Goal: Task Accomplishment & Management: Manage account settings

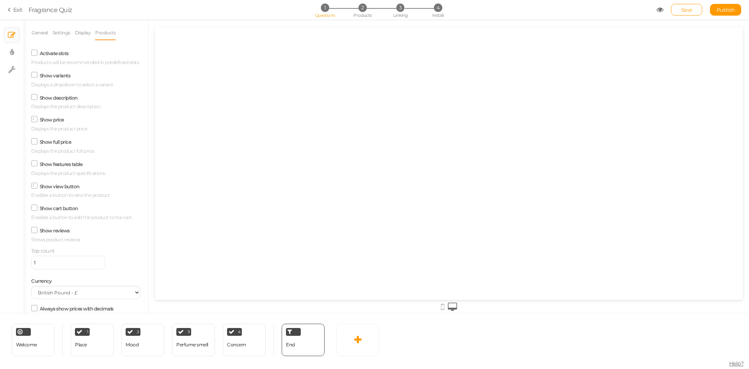
select select "GBP"
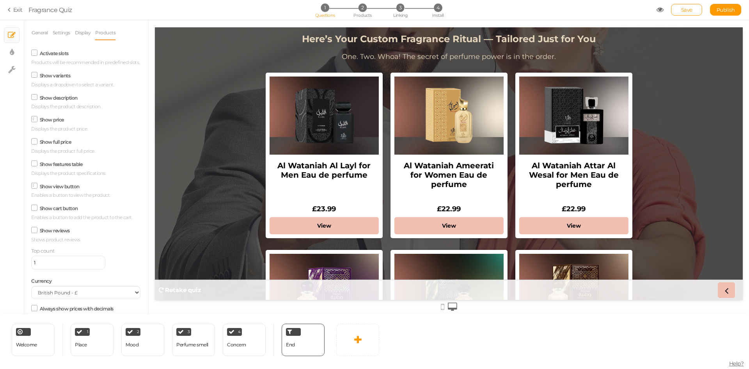
scroll to position [87, 0]
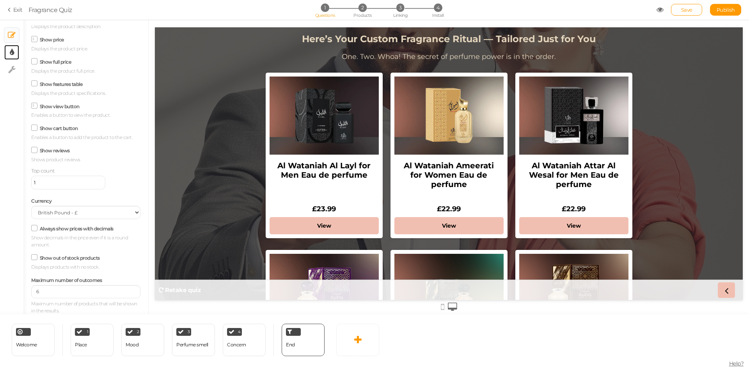
click at [13, 58] on link "× Display settings" at bounding box center [11, 52] width 15 height 15
select select "2"
select select "montserrat"
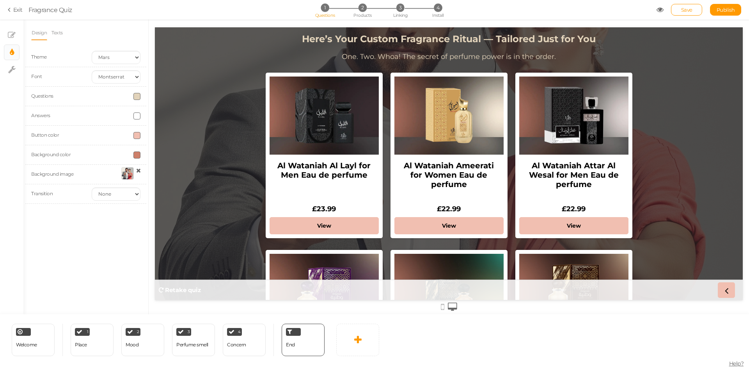
click at [128, 175] on div at bounding box center [127, 173] width 12 height 12
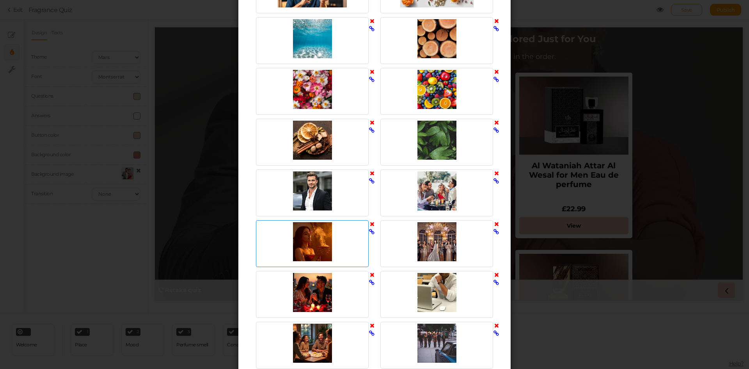
scroll to position [509, 0]
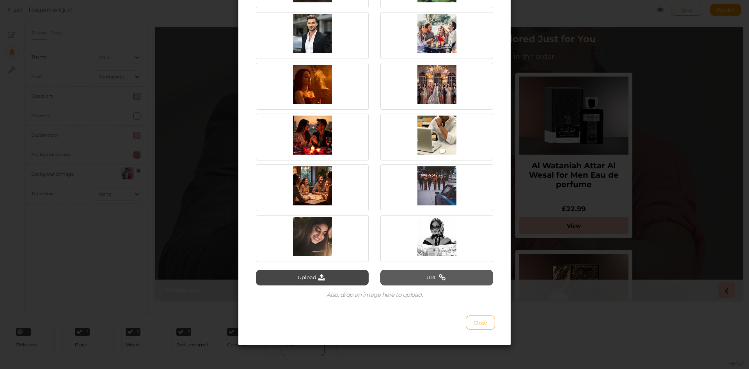
click at [403, 278] on button "URL" at bounding box center [437, 278] width 113 height 16
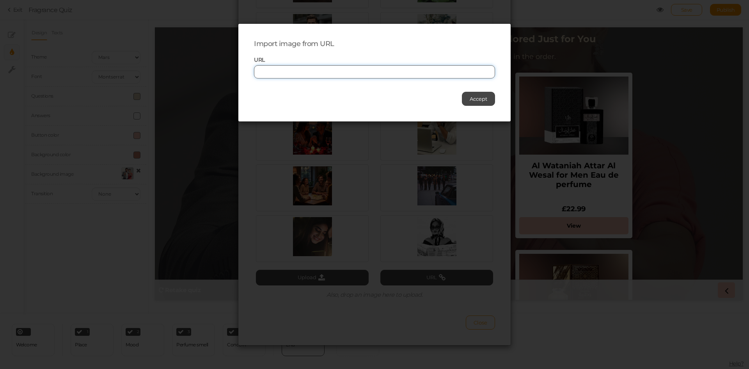
click at [269, 72] on input "text" at bounding box center [374, 71] width 241 height 13
paste input "[URL][DOMAIN_NAME]"
type input "[URL][DOMAIN_NAME]"
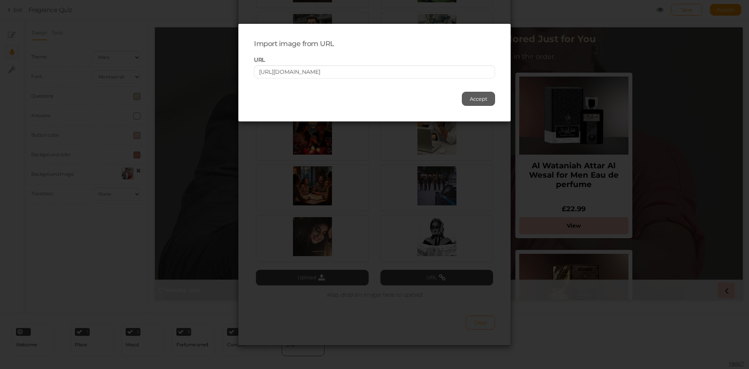
click at [472, 98] on span "Accept" at bounding box center [479, 99] width 18 height 6
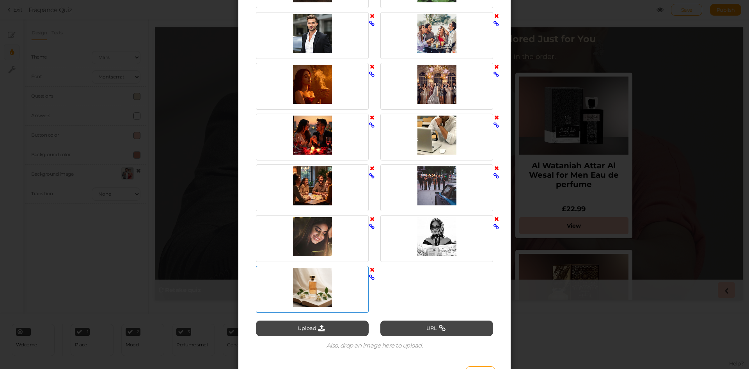
click at [299, 291] on div at bounding box center [312, 287] width 109 height 39
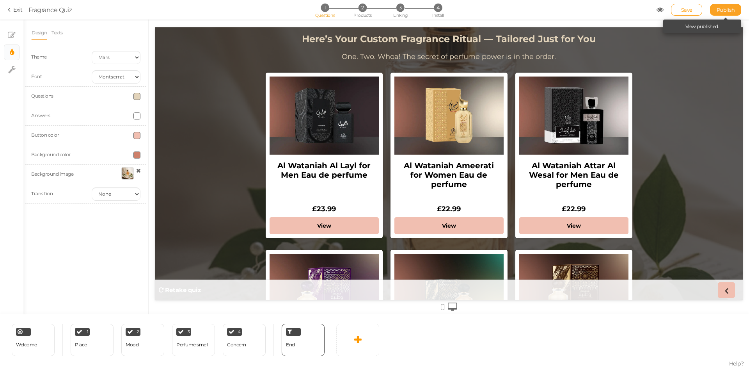
click at [722, 11] on span "Publish" at bounding box center [726, 10] width 18 height 6
click at [33, 348] on div "Welcome" at bounding box center [26, 345] width 21 height 14
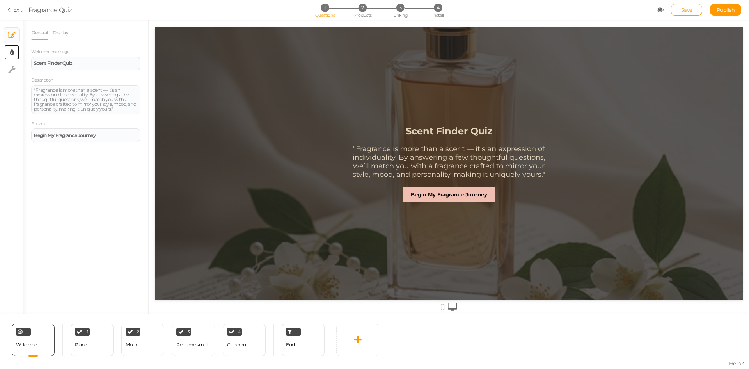
click at [6, 55] on link "× Display settings" at bounding box center [11, 52] width 15 height 15
select select "2"
select select "montserrat"
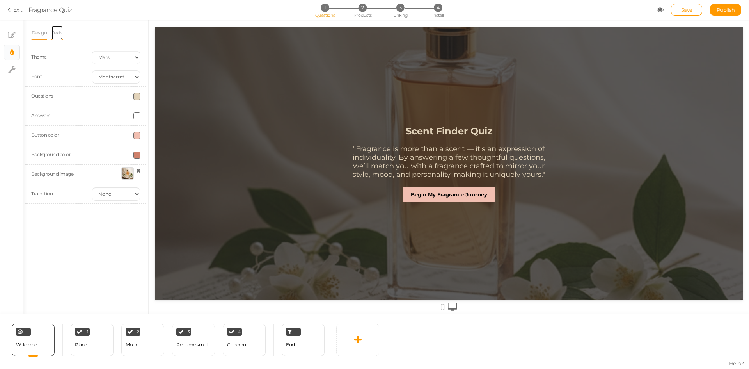
click at [58, 34] on link "Texts" at bounding box center [57, 32] width 12 height 15
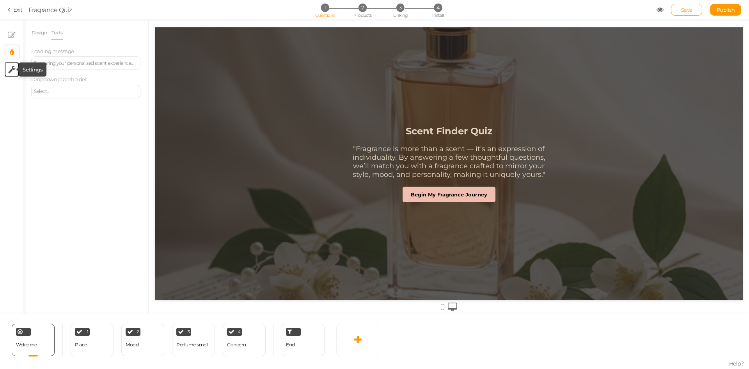
click at [12, 71] on icon at bounding box center [11, 70] width 7 height 8
select select "en"
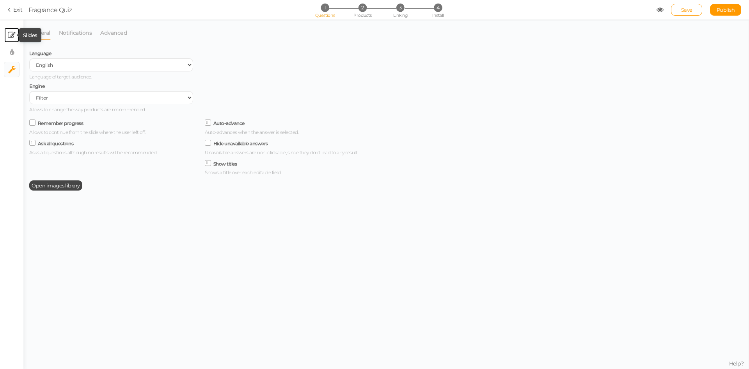
click at [8, 32] on icon at bounding box center [12, 35] width 8 height 8
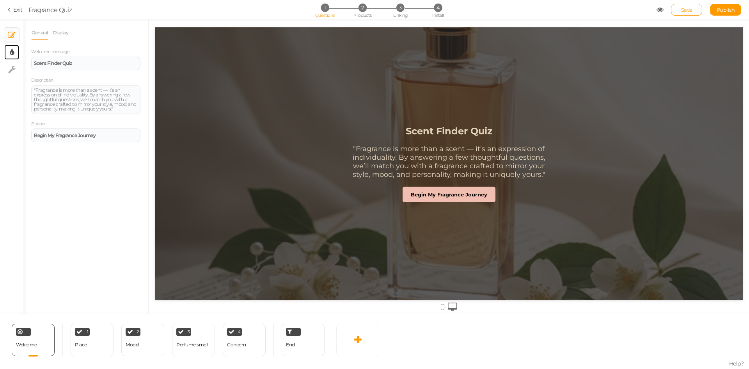
click at [16, 55] on link "× Display settings" at bounding box center [11, 52] width 15 height 15
select select "2"
select select "montserrat"
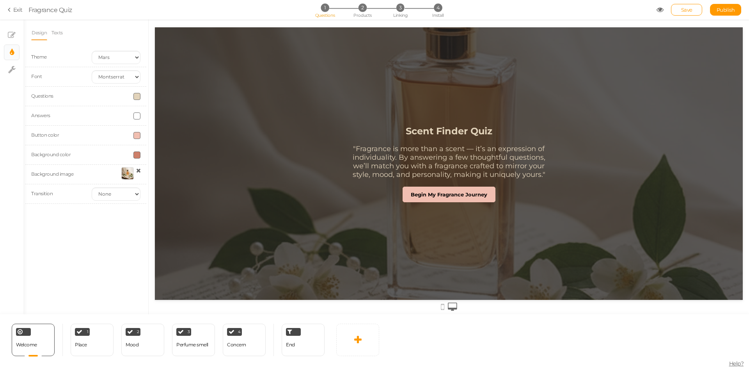
click at [125, 171] on div at bounding box center [127, 173] width 12 height 12
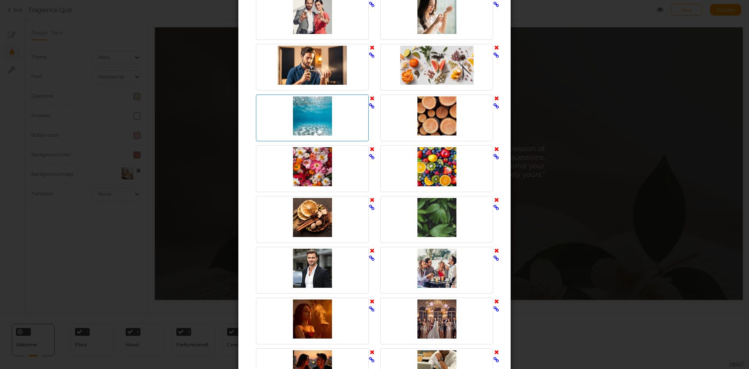
scroll to position [273, 0]
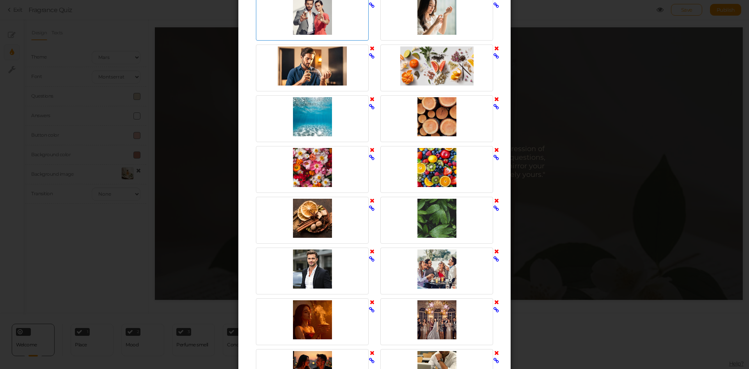
click at [310, 15] on div at bounding box center [312, 15] width 109 height 39
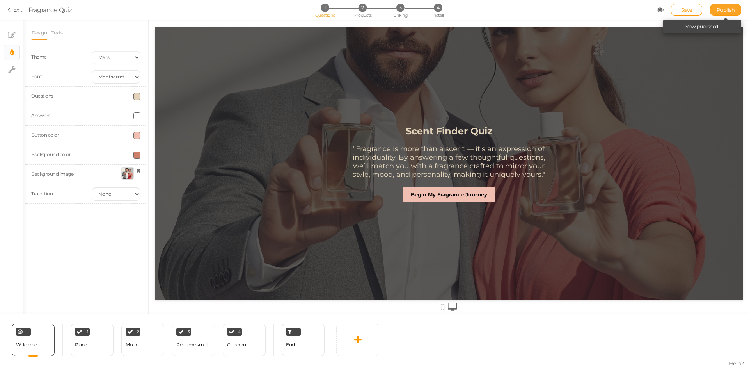
click at [717, 9] on span "Publish" at bounding box center [726, 10] width 18 height 6
click at [127, 174] on div at bounding box center [127, 173] width 12 height 12
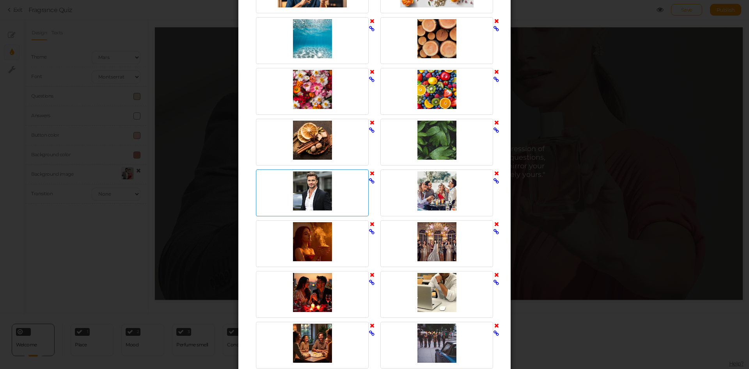
scroll to position [559, 0]
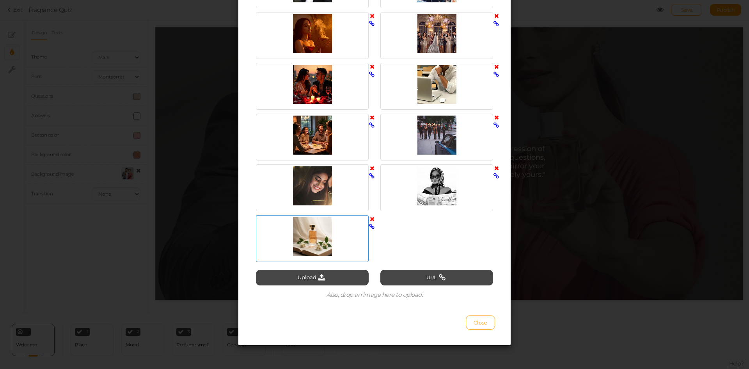
click at [306, 237] on div at bounding box center [312, 236] width 109 height 39
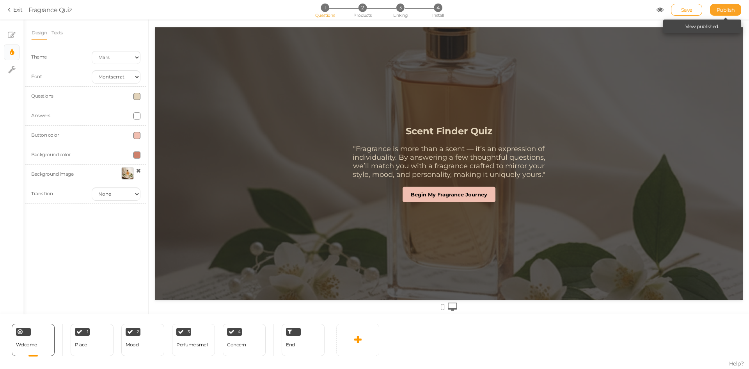
click at [725, 12] on span "Publish" at bounding box center [726, 10] width 18 height 6
click at [126, 173] on div at bounding box center [127, 173] width 12 height 12
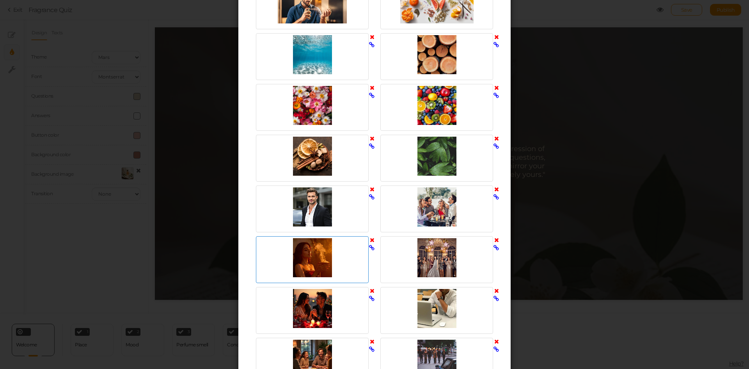
scroll to position [247, 0]
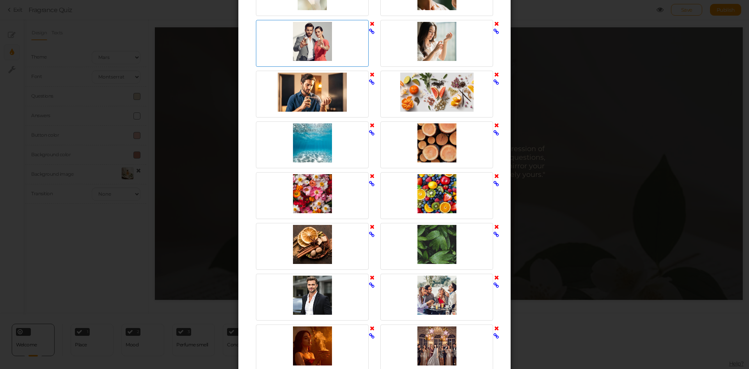
click at [312, 40] on div at bounding box center [312, 41] width 109 height 39
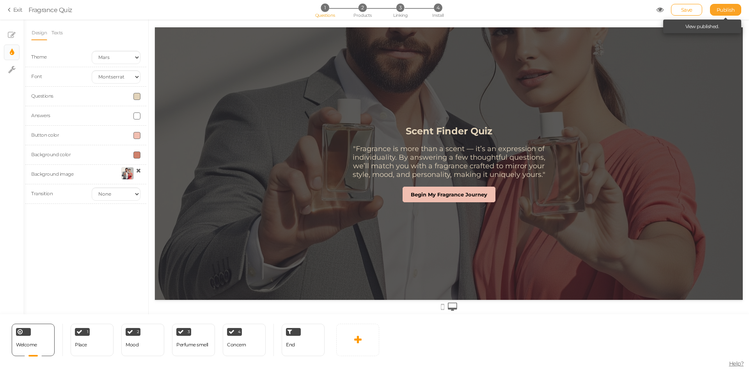
click at [725, 8] on span "Publish" at bounding box center [726, 10] width 18 height 6
click at [119, 169] on link at bounding box center [127, 174] width 17 height 14
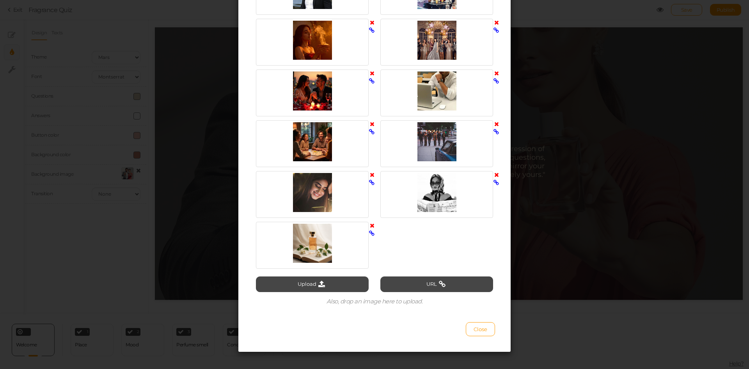
scroll to position [559, 0]
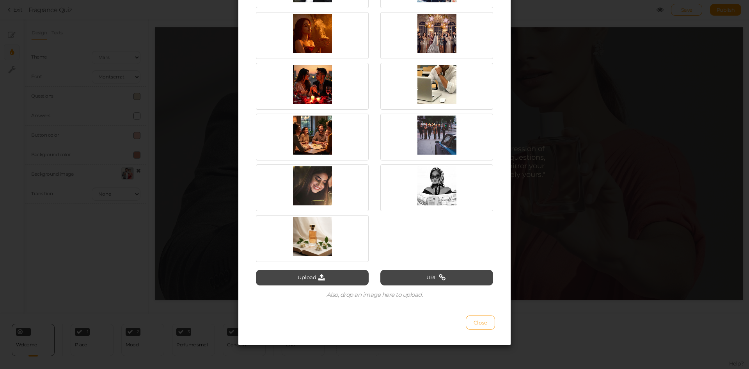
click at [474, 320] on span "Close" at bounding box center [481, 322] width 14 height 6
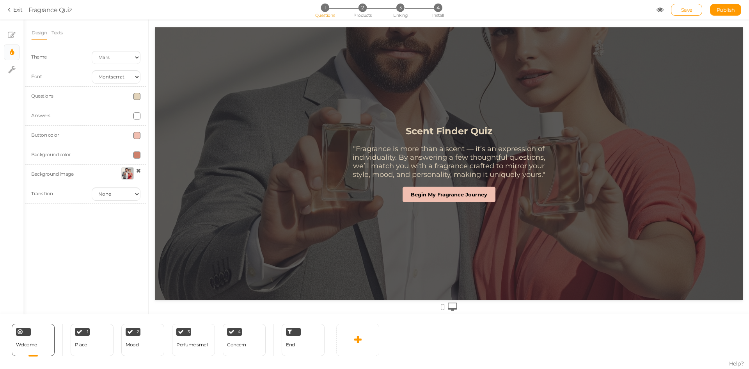
click at [125, 171] on div at bounding box center [127, 173] width 12 height 12
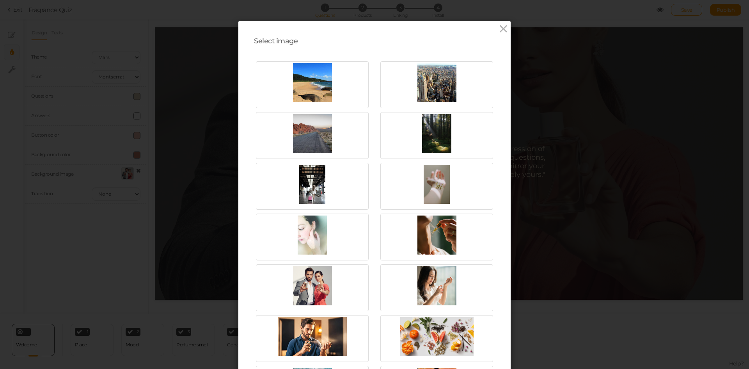
scroll to position [0, 0]
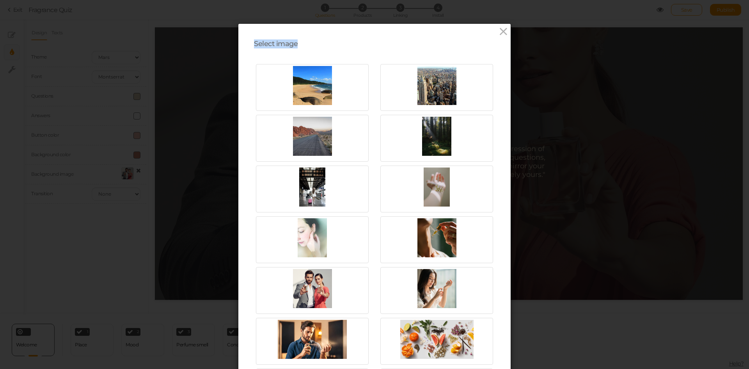
drag, startPoint x: 250, startPoint y: 43, endPoint x: 304, endPoint y: 44, distance: 54.7
click at [333, 44] on div "Select image" at bounding box center [374, 43] width 241 height 9
drag, startPoint x: 490, startPoint y: 33, endPoint x: 507, endPoint y: 33, distance: 17.2
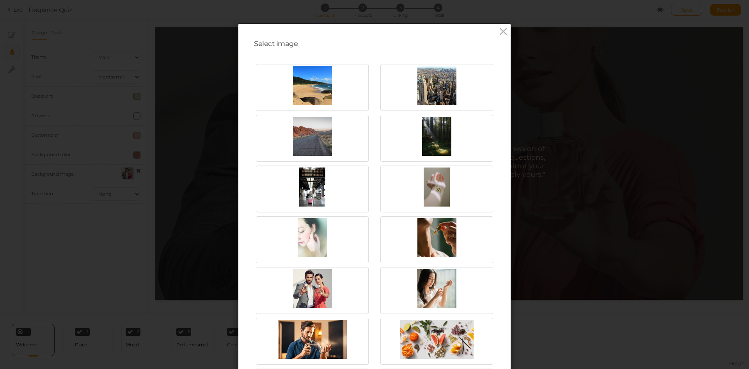
click at [420, 44] on div "Select image" at bounding box center [374, 43] width 241 height 9
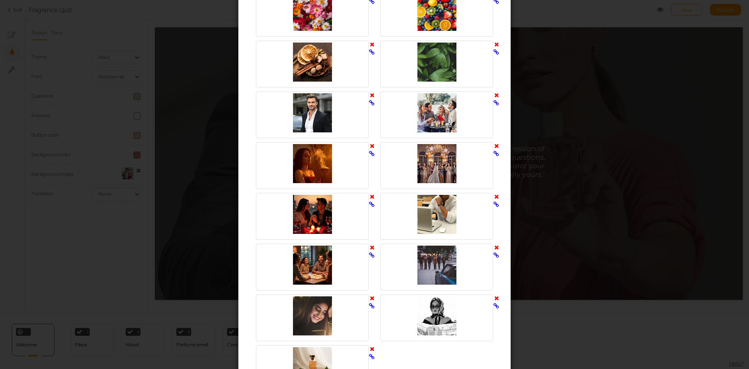
scroll to position [559, 0]
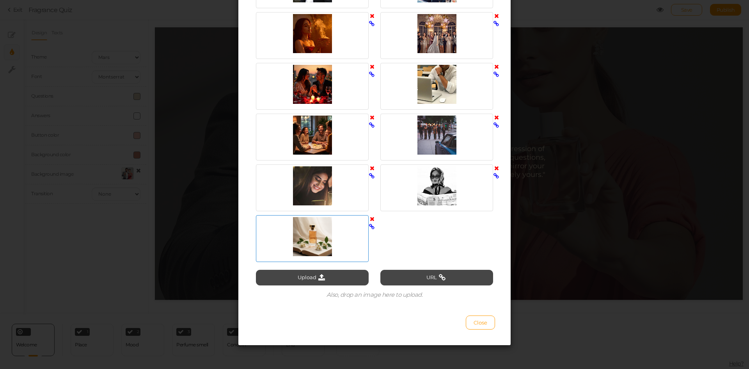
click at [370, 218] on icon at bounding box center [372, 219] width 5 height 6
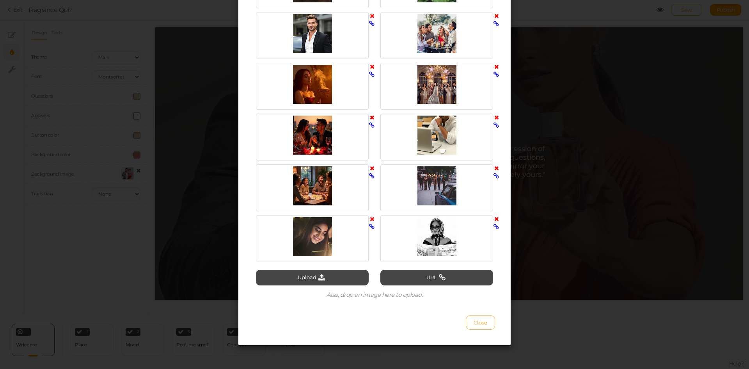
click at [478, 320] on span "Close" at bounding box center [481, 322] width 14 height 6
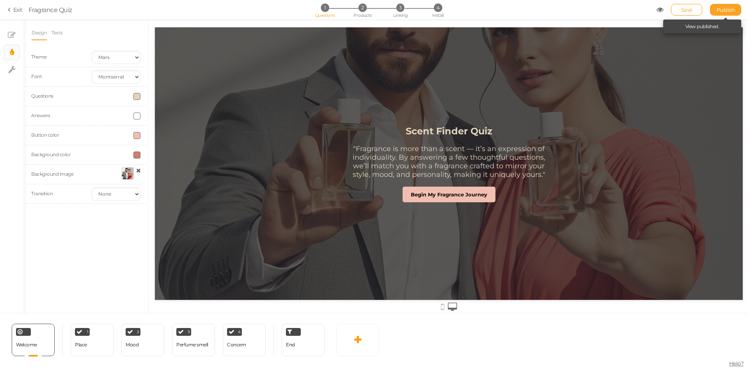
click at [720, 10] on span "Publish" at bounding box center [726, 10] width 18 height 6
click at [301, 347] on div "End" at bounding box center [303, 340] width 43 height 32
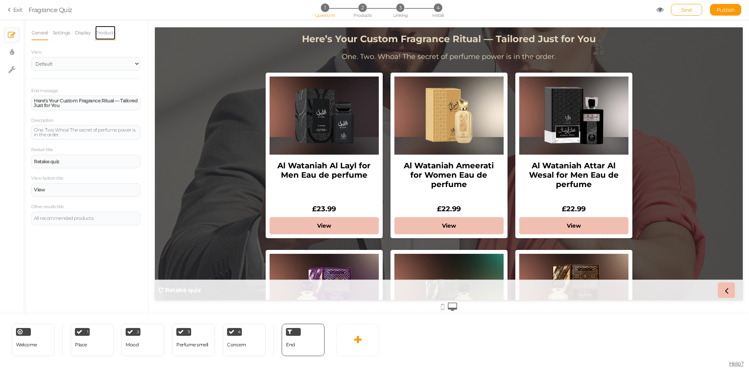
click at [109, 36] on link "Products" at bounding box center [105, 32] width 21 height 15
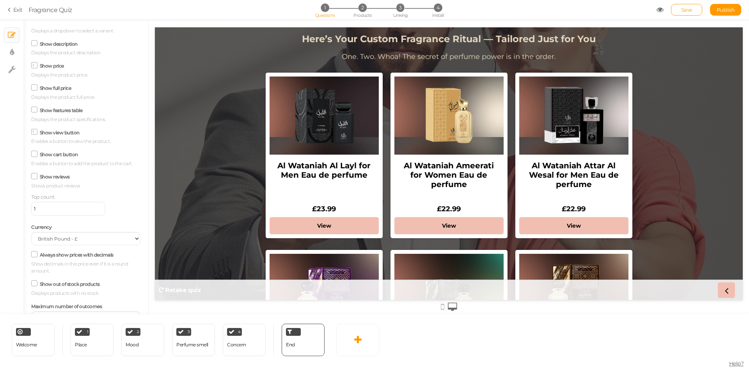
scroll to position [87, 0]
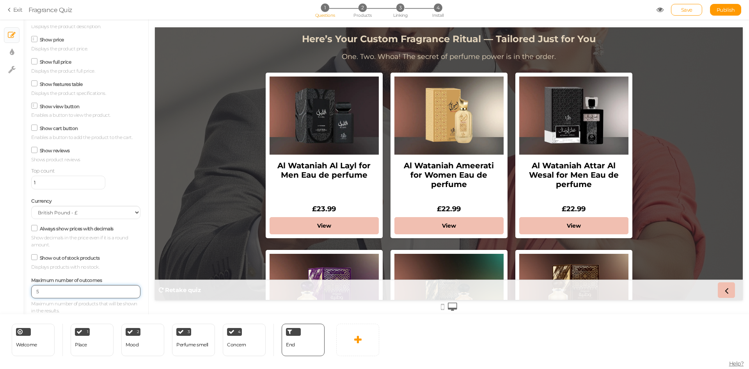
click at [127, 293] on input "5" at bounding box center [85, 291] width 109 height 13
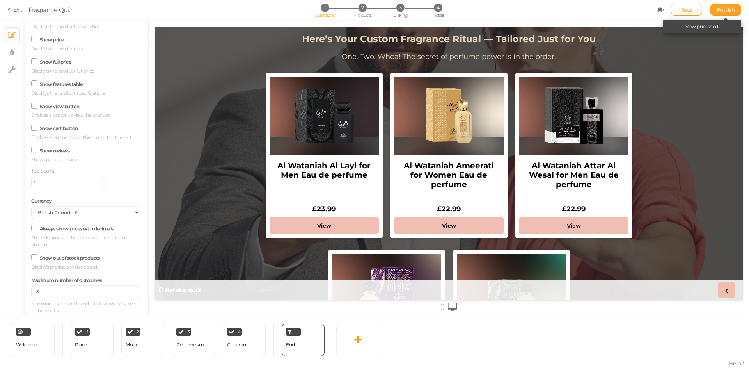
click at [721, 9] on span "Publish" at bounding box center [726, 10] width 18 height 6
type input "6"
click at [126, 289] on input "6" at bounding box center [85, 291] width 109 height 13
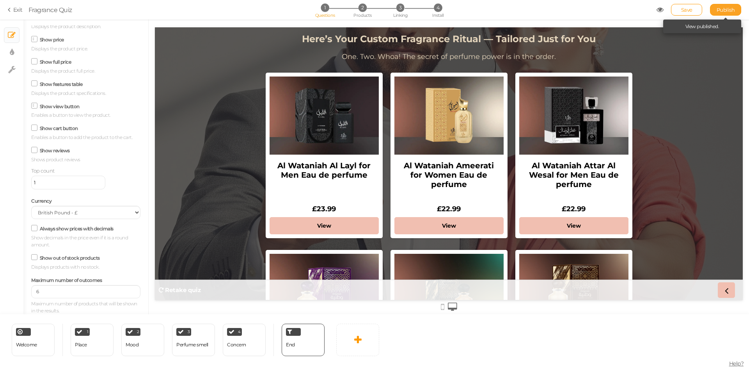
click at [723, 7] on span "Publish" at bounding box center [726, 10] width 18 height 6
click at [16, 54] on tip-arrow at bounding box center [16, 52] width 2 height 5
select select "2"
select select "montserrat"
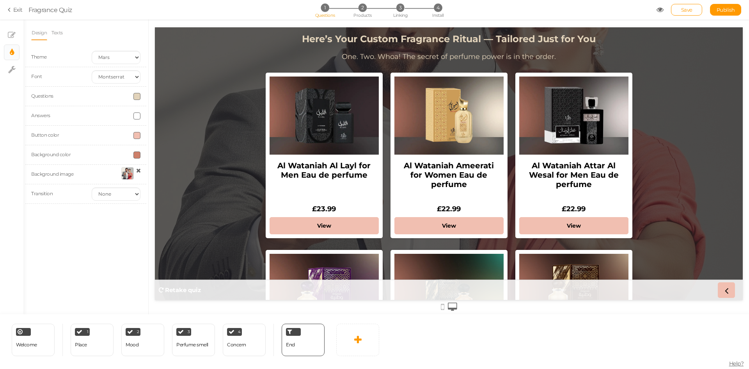
click at [125, 176] on div at bounding box center [127, 173] width 12 height 12
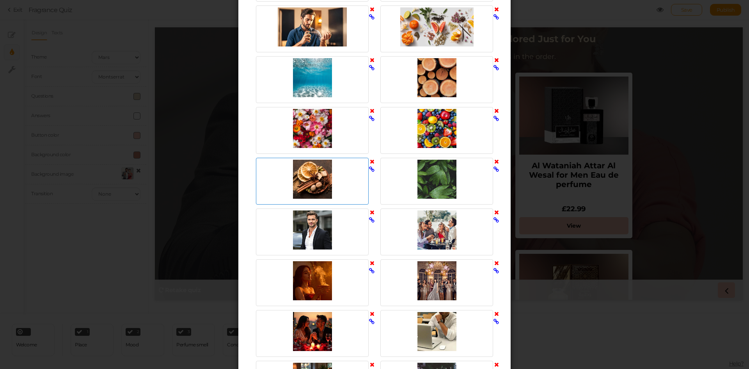
scroll to position [509, 0]
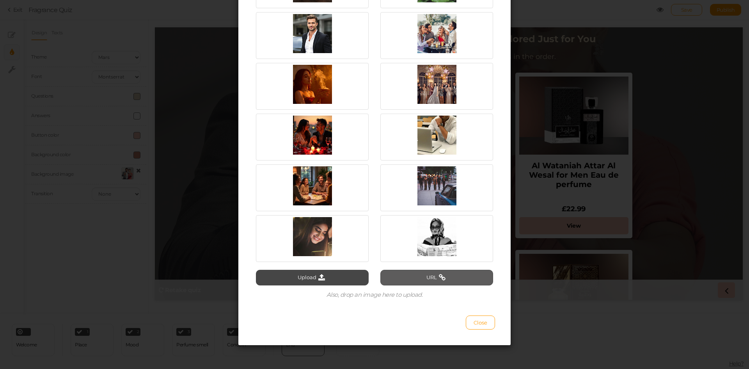
click at [391, 278] on button "URL" at bounding box center [437, 278] width 113 height 16
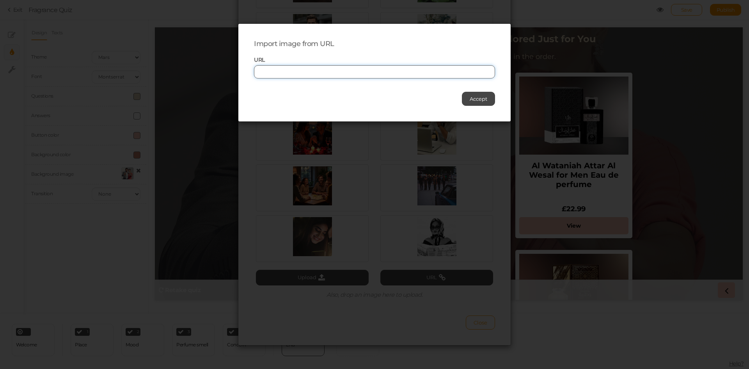
paste input "[URL][DOMAIN_NAME]"
click at [315, 69] on input "[URL][DOMAIN_NAME]" at bounding box center [374, 71] width 241 height 13
type input "[URL][DOMAIN_NAME]"
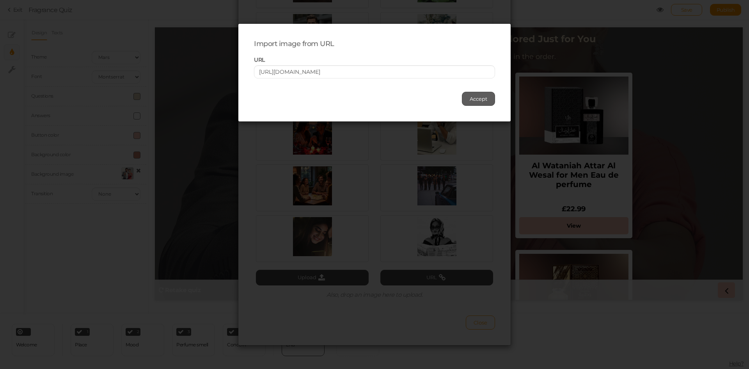
scroll to position [0, 0]
click at [470, 96] on span "Accept" at bounding box center [479, 99] width 18 height 6
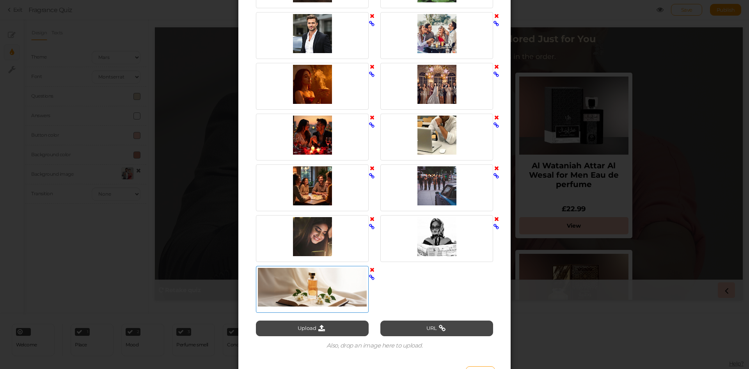
click at [313, 289] on div at bounding box center [312, 287] width 109 height 39
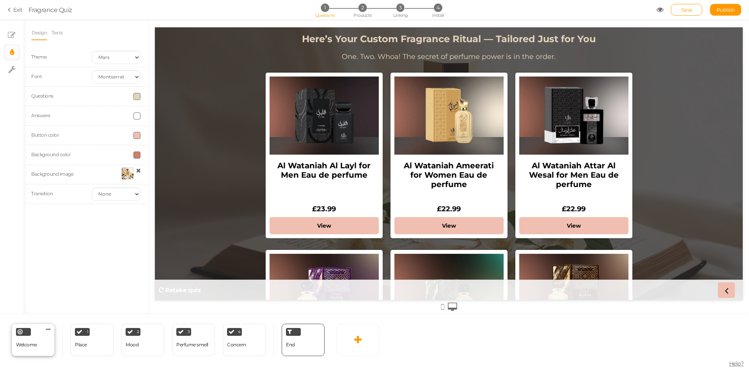
click at [41, 351] on div "Welcome Delete" at bounding box center [33, 340] width 43 height 32
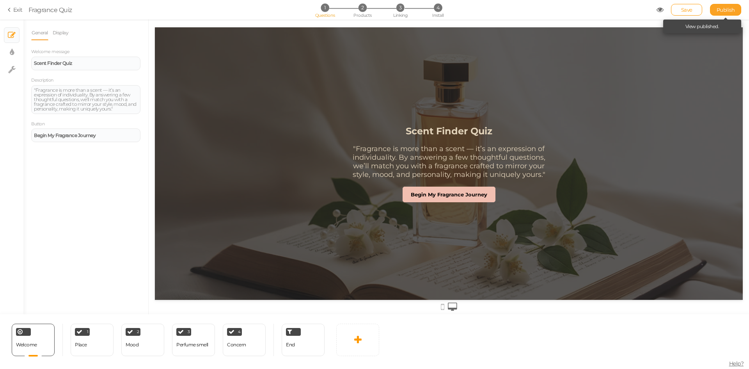
click at [721, 7] on span "Publish" at bounding box center [726, 10] width 18 height 6
click at [63, 31] on link "Display" at bounding box center [60, 32] width 17 height 15
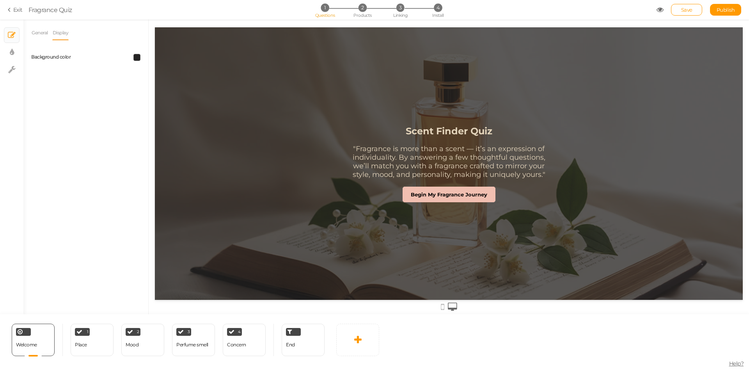
click at [137, 55] on span at bounding box center [136, 57] width 7 height 7
click at [181, 112] on button "×" at bounding box center [179, 113] width 5 height 8
click at [114, 141] on div "General Display Welcome message Scent Finder Quiz Description "Fragrance is mor…" at bounding box center [85, 169] width 125 height 289
click at [136, 55] on span at bounding box center [136, 57] width 7 height 7
drag, startPoint x: 139, startPoint y: 107, endPoint x: 110, endPoint y: 101, distance: 28.6
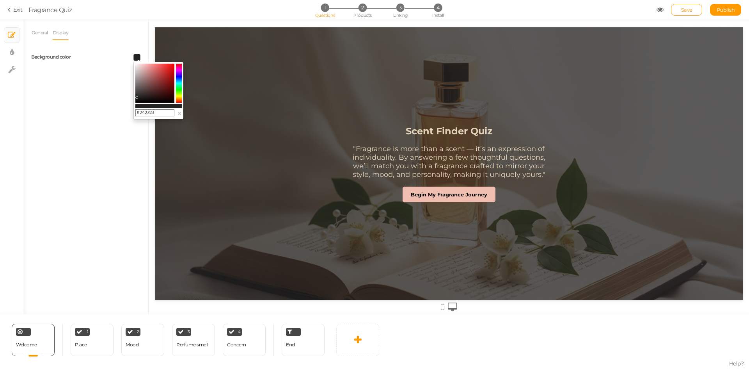
click at [110, 101] on body "× Close A wider screen is needed to use the Pickzen builder Exit Fragrance Quiz…" at bounding box center [374, 184] width 749 height 369
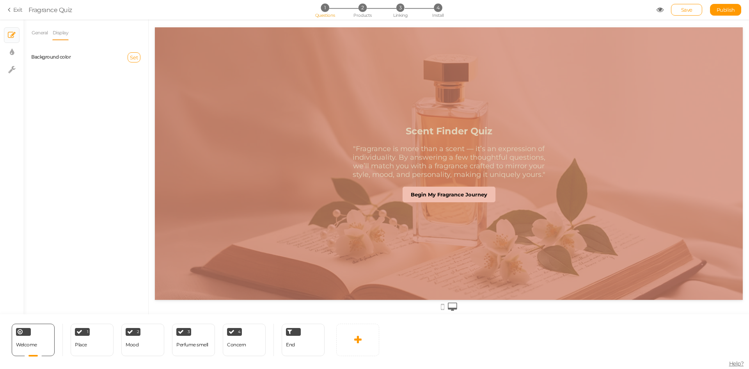
click at [101, 151] on div "General Display Welcome message Scent Finder Quiz Description "Fragrance is mor…" at bounding box center [85, 169] width 125 height 289
click at [133, 59] on span "Set" at bounding box center [134, 57] width 8 height 6
click at [140, 116] on input "text" at bounding box center [149, 114] width 39 height 7
type input "#242323"
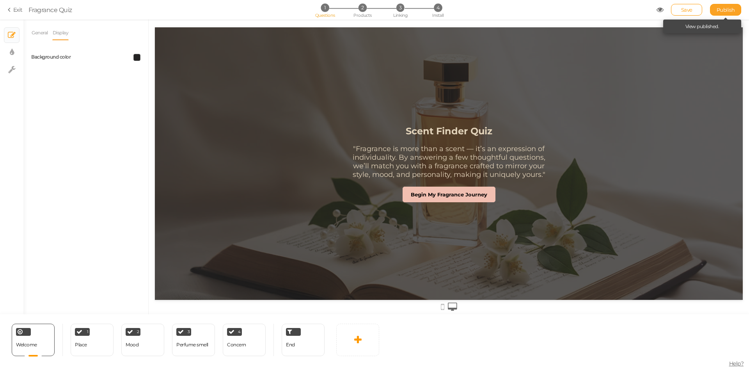
click at [729, 11] on span "Publish" at bounding box center [726, 10] width 18 height 6
click at [244, 352] on div "4 Concern × Define the conditions to show this slide. Clone Change type Delete" at bounding box center [244, 340] width 43 height 32
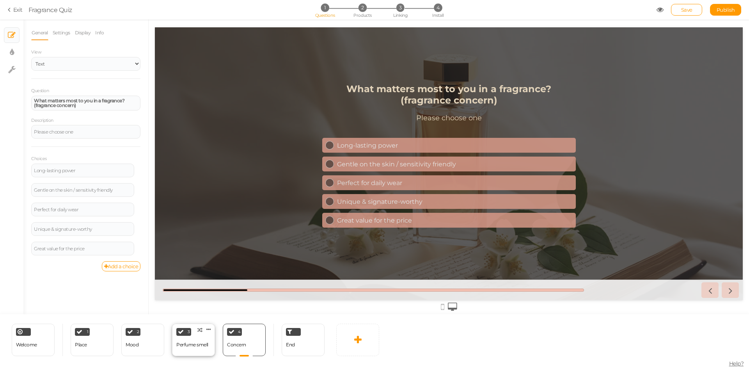
click at [190, 349] on div "Perfume smell" at bounding box center [192, 345] width 32 height 14
select select "2"
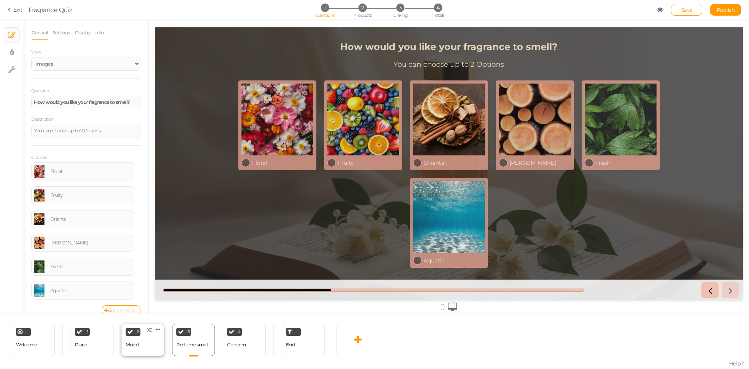
click at [142, 340] on div "2 Mood × Define the conditions to show this slide. Clone Change type Delete" at bounding box center [142, 340] width 43 height 32
select select "2"
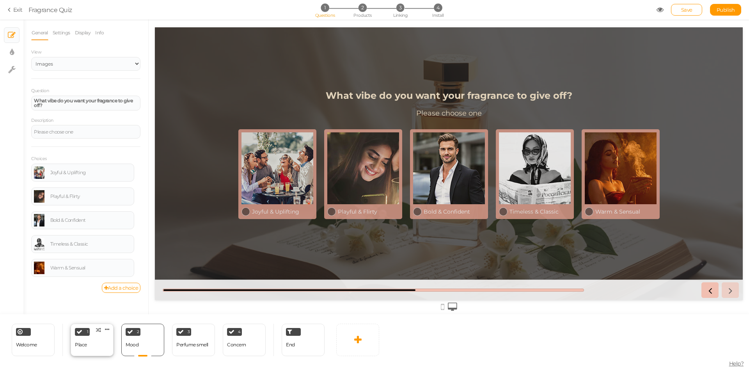
click at [99, 341] on div "1 Place × Define the conditions to show this slide. Clone Change type Delete" at bounding box center [92, 340] width 43 height 32
select select "2"
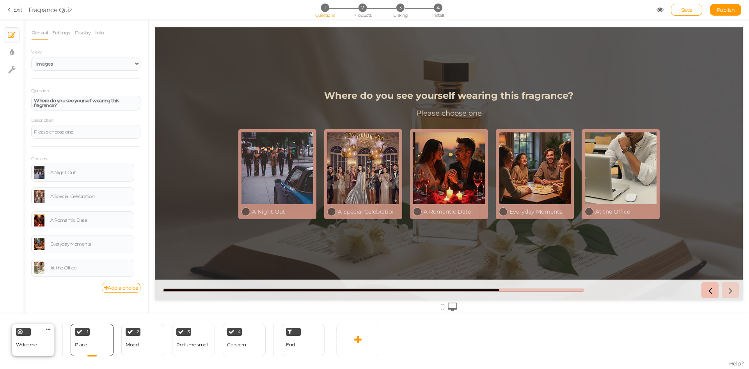
click at [42, 346] on div "Welcome Delete" at bounding box center [33, 340] width 43 height 32
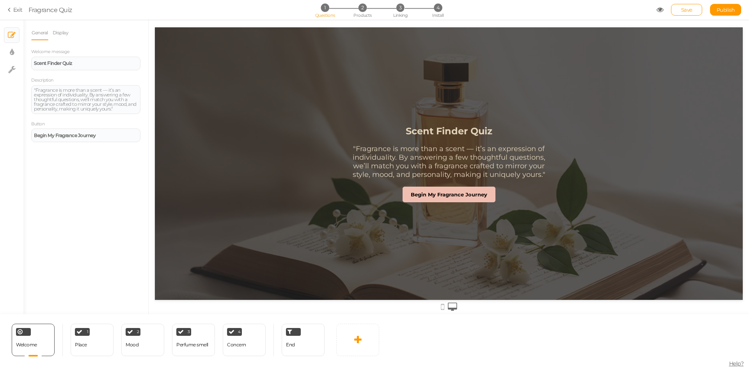
click at [737, 2] on section "Exit Fragrance Quiz 1 Questions 2 Products 3 Linking 4 Install Save Publish Vie…" at bounding box center [374, 10] width 749 height 20
click at [735, 4] on link "Publish" at bounding box center [725, 10] width 31 height 12
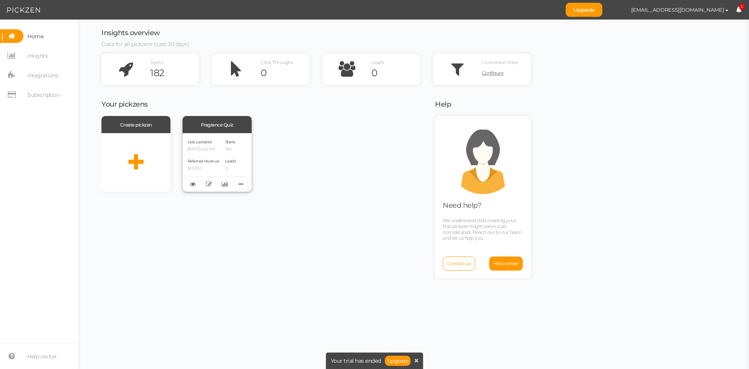
click at [210, 149] on p "[DATE] 4:26 PM" at bounding box center [204, 149] width 32 height 5
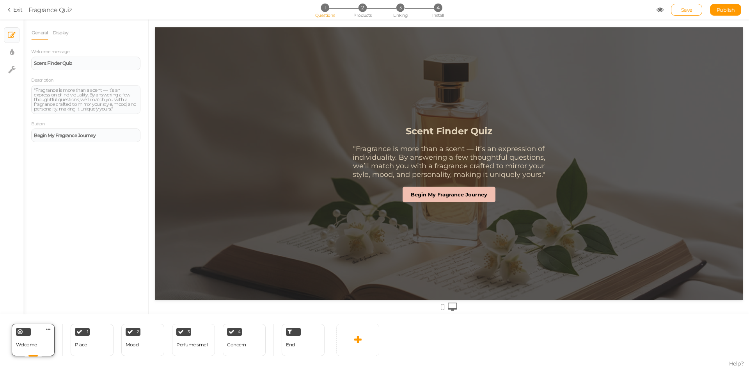
click at [33, 347] on span "Welcome" at bounding box center [26, 345] width 21 height 6
click at [73, 104] on div ""Fragrance is more than a scent — it’s an expression of individuality. By answe…" at bounding box center [86, 99] width 104 height 23
click at [12, 48] on tooltip "× Display settings" at bounding box center [12, 53] width 4 height 10
select select "2"
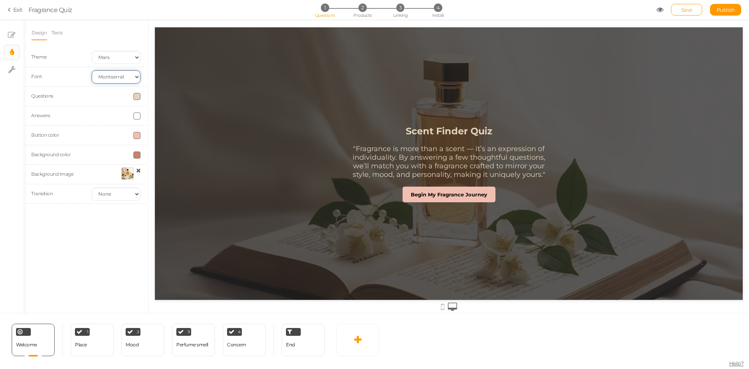
click at [110, 71] on select "Custom Default Lato Lora Montserrat Open Sans Oswald PT Sans Raleway Roboto Sou…" at bounding box center [116, 76] width 49 height 13
click at [92, 70] on select "Custom Default Lato Lora Montserrat Open Sans Oswald PT Sans Raleway Roboto Sou…" at bounding box center [116, 76] width 49 height 13
drag, startPoint x: 109, startPoint y: 75, endPoint x: 109, endPoint y: 79, distance: 4.3
click at [109, 75] on select "Custom Default Lato Lora Montserrat Open Sans Oswald PT Sans Raleway Roboto Sou…" at bounding box center [116, 76] width 49 height 13
click at [92, 70] on select "Custom Default Lato Lora Montserrat Open Sans Oswald PT Sans Raleway Roboto Sou…" at bounding box center [116, 76] width 49 height 13
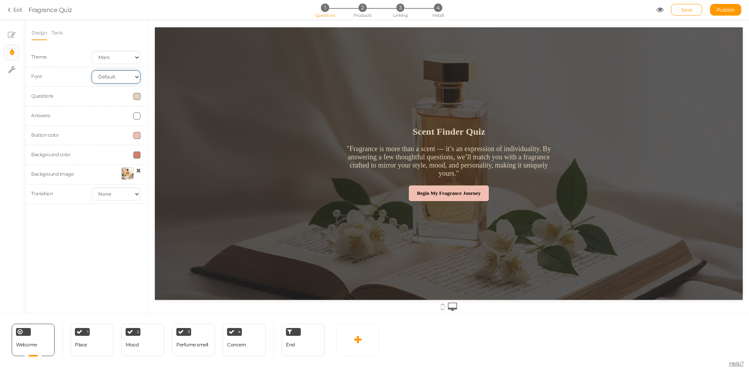
click at [106, 76] on select "Custom Default Lato Lora Montserrat Open Sans Oswald PT Sans Raleway Roboto Sou…" at bounding box center [116, 76] width 49 height 13
click at [92, 70] on select "Custom Default Lato Lora Montserrat Open Sans Oswald PT Sans Raleway Roboto Sou…" at bounding box center [116, 76] width 49 height 13
click at [108, 75] on select "Custom Default Lato Lora Montserrat Open Sans Oswald PT Sans Raleway Roboto Sou…" at bounding box center [116, 76] width 49 height 13
click at [92, 70] on select "Custom Default Lato Lora Montserrat Open Sans Oswald PT Sans Raleway Roboto Sou…" at bounding box center [116, 76] width 49 height 13
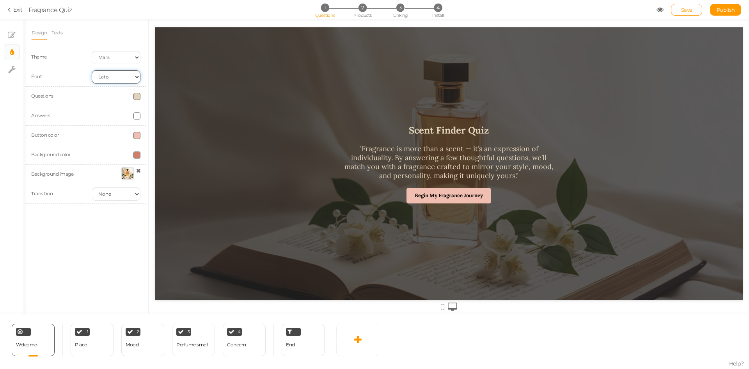
click at [110, 74] on select "Custom Default Lato Lora Montserrat Open Sans Oswald PT Sans Raleway Roboto Sou…" at bounding box center [116, 76] width 49 height 13
click at [92, 70] on select "Custom Default Lato Lora Montserrat Open Sans Oswald PT Sans Raleway Roboto Sou…" at bounding box center [116, 76] width 49 height 13
click at [110, 80] on select "Custom Default Lato Lora Montserrat Open Sans Oswald PT Sans Raleway Roboto Sou…" at bounding box center [116, 76] width 49 height 13
click at [92, 70] on select "Custom Default Lato Lora Montserrat Open Sans Oswald PT Sans Raleway Roboto Sou…" at bounding box center [116, 76] width 49 height 13
click at [112, 78] on select "Custom Default Lato Lora Montserrat Open Sans Oswald PT Sans Raleway Roboto Sou…" at bounding box center [116, 76] width 49 height 13
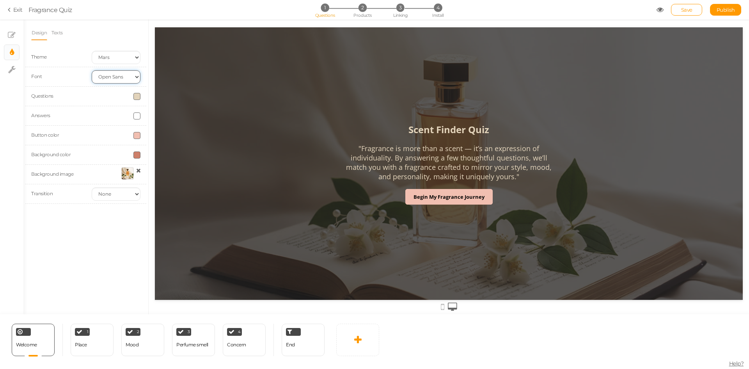
click at [92, 70] on select "Custom Default Lato Lora Montserrat Open Sans Oswald PT Sans Raleway Roboto Sou…" at bounding box center [116, 76] width 49 height 13
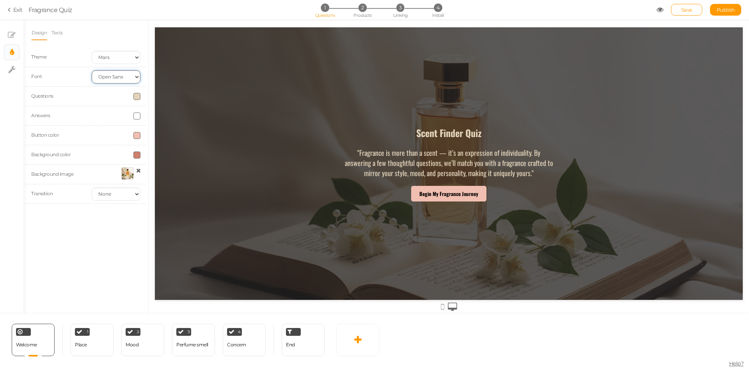
click at [112, 79] on select "Custom Default Lato Lora Montserrat Open Sans Oswald PT Sans Raleway Roboto Sou…" at bounding box center [116, 76] width 49 height 13
click at [92, 70] on select "Custom Default Lato Lora Montserrat Open Sans Oswald PT Sans Raleway Roboto Sou…" at bounding box center [116, 76] width 49 height 13
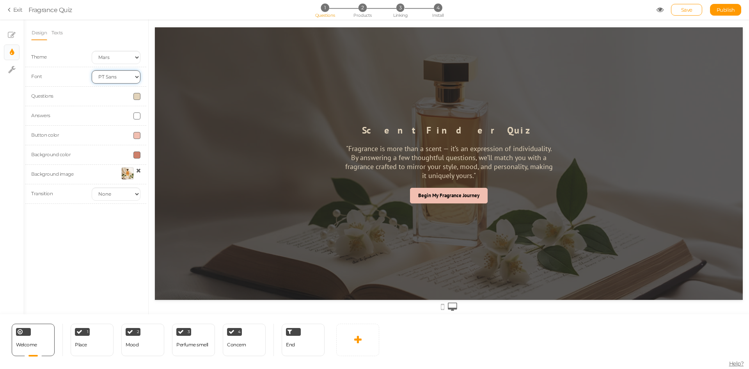
click at [111, 80] on select "Custom Default Lato Lora Montserrat Open Sans Oswald PT Sans Raleway Roboto Sou…" at bounding box center [116, 76] width 49 height 13
click at [92, 70] on select "Custom Default Lato Lora Montserrat Open Sans Oswald PT Sans Raleway Roboto Sou…" at bounding box center [116, 76] width 49 height 13
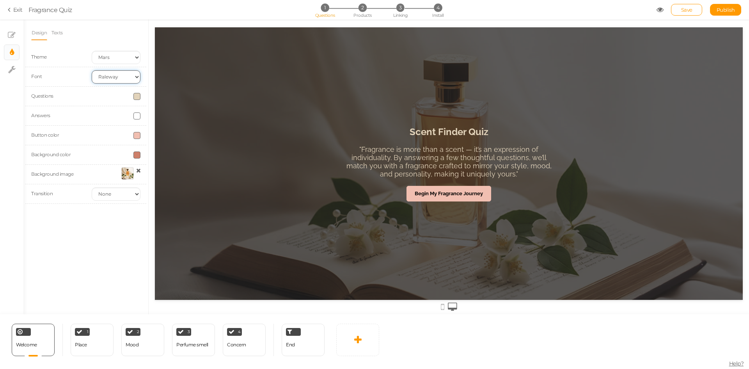
click at [115, 73] on select "Custom Default Lato Lora Montserrat Open Sans Oswald PT Sans Raleway Roboto Sou…" at bounding box center [116, 76] width 49 height 13
click at [92, 70] on select "Custom Default Lato Lora Montserrat Open Sans Oswald PT Sans Raleway Roboto Sou…" at bounding box center [116, 76] width 49 height 13
click at [116, 81] on select "Custom Default Lato Lora Montserrat Open Sans Oswald PT Sans Raleway Roboto Sou…" at bounding box center [116, 76] width 49 height 13
click at [92, 70] on select "Custom Default Lato Lora Montserrat Open Sans Oswald PT Sans Raleway Roboto Sou…" at bounding box center [116, 76] width 49 height 13
click at [104, 76] on select "Custom Default Lato Lora Montserrat Open Sans Oswald PT Sans Raleway Roboto Sou…" at bounding box center [116, 76] width 49 height 13
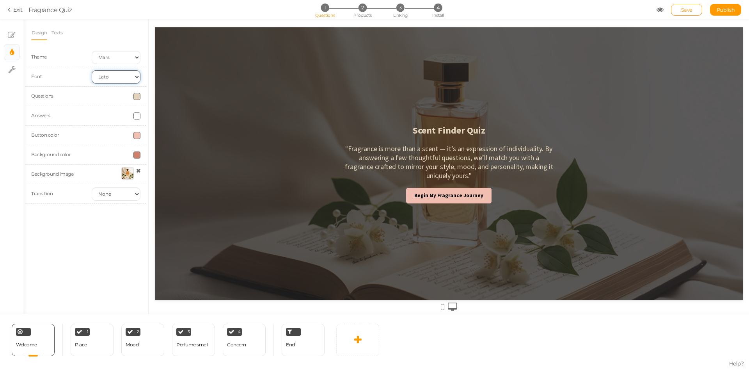
click at [92, 70] on select "Custom Default Lato Lora Montserrat Open Sans Oswald PT Sans Raleway Roboto Sou…" at bounding box center [116, 76] width 49 height 13
click at [108, 78] on select "Custom Default Lato Lora Montserrat Open Sans Oswald PT Sans Raleway Roboto Sou…" at bounding box center [116, 76] width 49 height 13
click at [92, 70] on select "Custom Default Lato Lora Montserrat Open Sans Oswald PT Sans Raleway Roboto Sou…" at bounding box center [116, 76] width 49 height 13
click at [108, 75] on select "Custom Default Lato Lora Montserrat Open Sans Oswald PT Sans Raleway Roboto Sou…" at bounding box center [116, 76] width 49 height 13
click at [92, 70] on select "Custom Default Lato Lora Montserrat Open Sans Oswald PT Sans Raleway Roboto Sou…" at bounding box center [116, 76] width 49 height 13
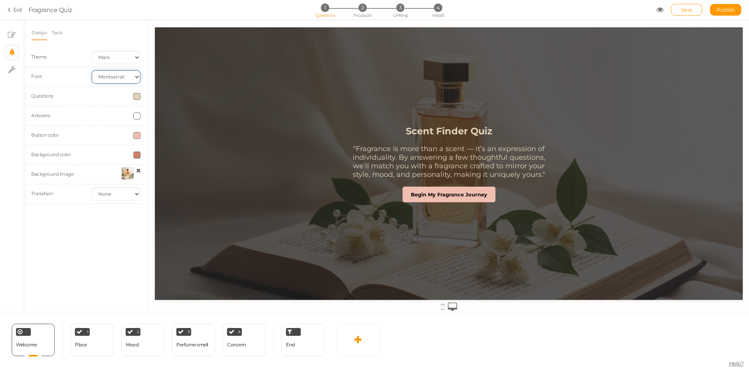
click at [115, 80] on select "Custom Default Lato Lora Montserrat Open Sans Oswald PT Sans Raleway Roboto Sou…" at bounding box center [116, 76] width 49 height 13
click at [92, 70] on select "Custom Default Lato Lora Montserrat Open Sans Oswald PT Sans Raleway Roboto Sou…" at bounding box center [116, 76] width 49 height 13
click at [111, 74] on select "Custom Default Lato Lora Montserrat Open Sans Oswald PT Sans Raleway Roboto Sou…" at bounding box center [116, 76] width 49 height 13
click at [92, 70] on select "Custom Default Lato Lora Montserrat Open Sans Oswald PT Sans Raleway Roboto Sou…" at bounding box center [116, 76] width 49 height 13
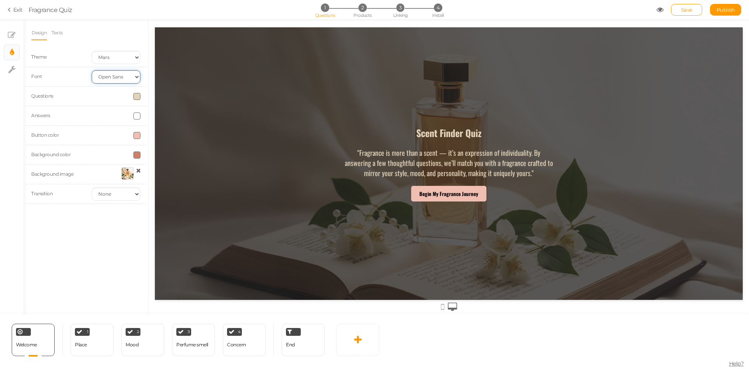
click at [116, 77] on select "Custom Default Lato Lora Montserrat Open Sans Oswald PT Sans Raleway Roboto Sou…" at bounding box center [116, 76] width 49 height 13
click at [92, 70] on select "Custom Default Lato Lora Montserrat Open Sans Oswald PT Sans Raleway Roboto Sou…" at bounding box center [116, 76] width 49 height 13
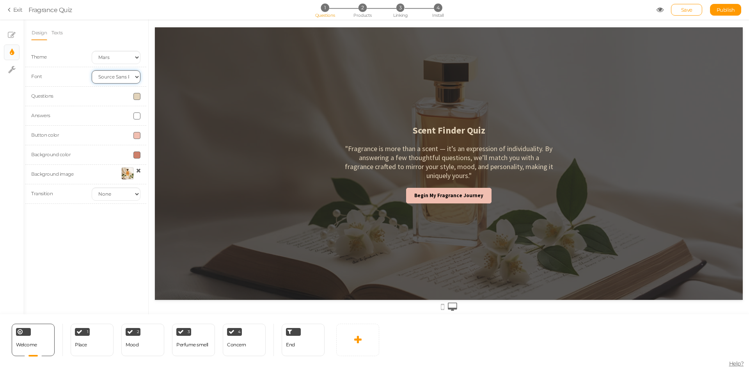
click at [110, 76] on select "Custom Default Lato Lora Montserrat Open Sans Oswald PT Sans Raleway Roboto Sou…" at bounding box center [116, 76] width 49 height 13
select select "opensans"
click at [92, 70] on select "Custom Default Lato Lora Montserrat Open Sans Oswald PT Sans Raleway Roboto Sou…" at bounding box center [116, 76] width 49 height 13
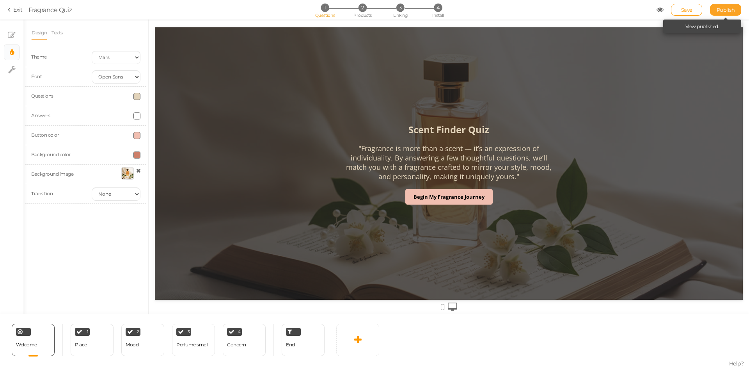
click at [722, 11] on span "Publish" at bounding box center [726, 10] width 18 height 6
click at [722, 9] on span "Publish" at bounding box center [726, 10] width 18 height 6
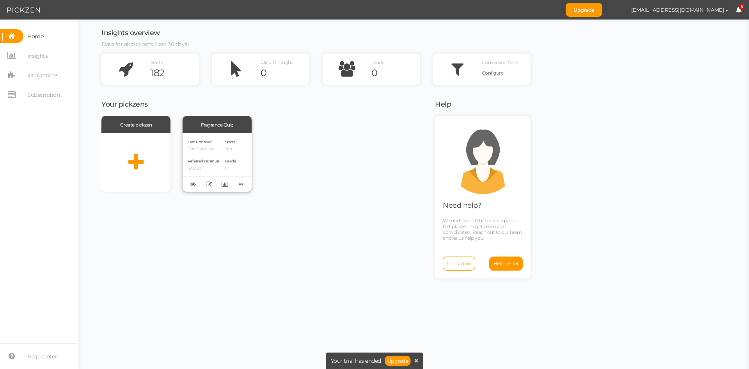
click at [222, 147] on div "Last updated 09/08/2025 4:31 PM Referred revenue $232.92 Starts 360 Leads 0" at bounding box center [217, 162] width 69 height 59
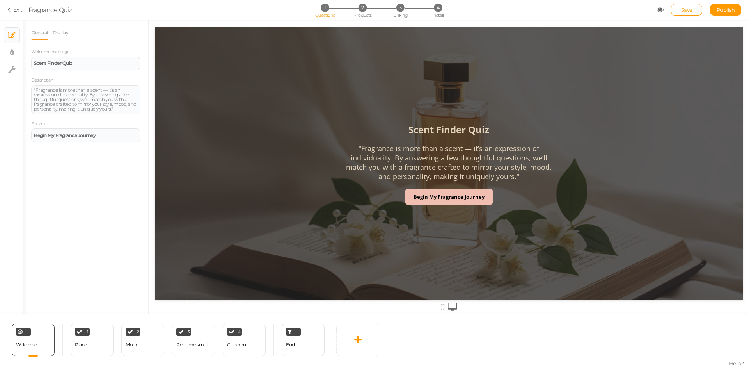
click at [80, 32] on ul "General Display" at bounding box center [85, 32] width 109 height 14
click at [67, 32] on link "Display" at bounding box center [60, 32] width 17 height 15
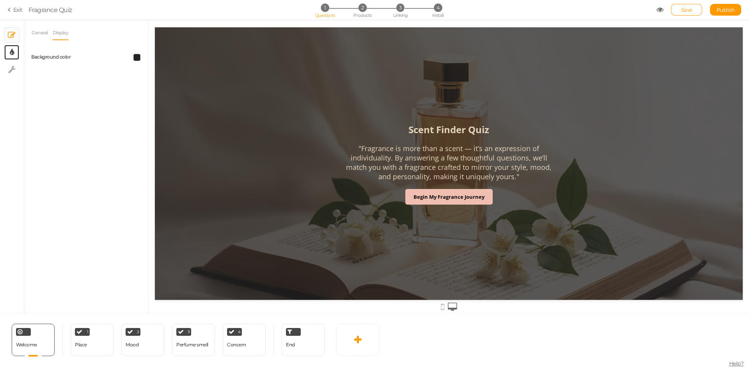
click at [8, 51] on link "× Display settings" at bounding box center [11, 52] width 15 height 15
select select "2"
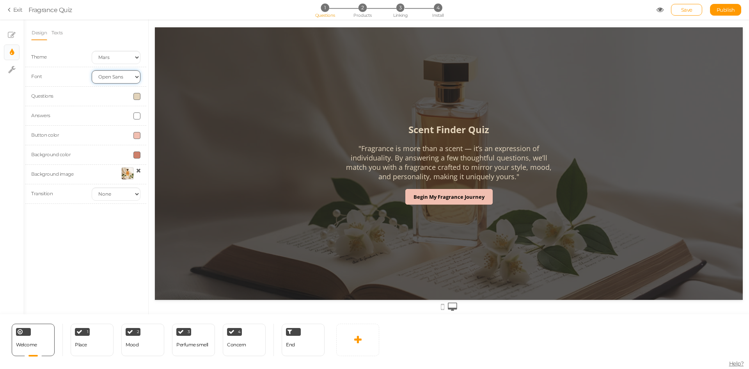
click at [112, 78] on select "Custom Default Lato Lora Montserrat Open Sans Oswald PT Sans Raleway Roboto Sou…" at bounding box center [116, 76] width 49 height 13
click at [92, 70] on select "Custom Default Lato Lora Montserrat Open Sans Oswald PT Sans Raleway Roboto Sou…" at bounding box center [116, 76] width 49 height 13
click at [113, 75] on select "Custom Default Lato Lora Montserrat Open Sans Oswald PT Sans Raleway Roboto Sou…" at bounding box center [116, 76] width 49 height 13
click at [92, 70] on select "Custom Default Lato Lora Montserrat Open Sans Oswald PT Sans Raleway Roboto Sou…" at bounding box center [116, 76] width 49 height 13
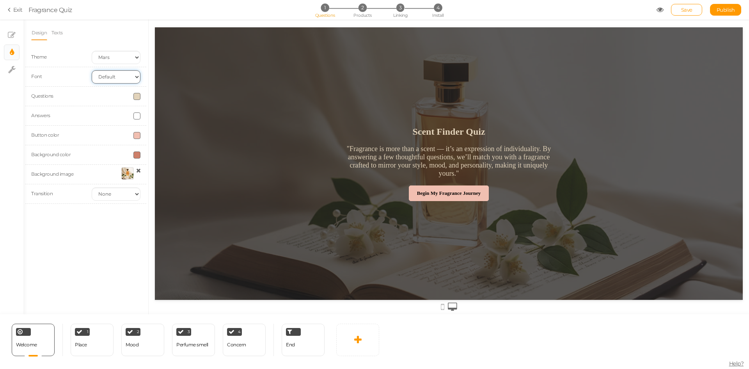
click at [114, 77] on select "Custom Default Lato Lora Montserrat Open Sans Oswald PT Sans Raleway Roboto Sou…" at bounding box center [116, 76] width 49 height 13
click at [92, 70] on select "Custom Default Lato Lora Montserrat Open Sans Oswald PT Sans Raleway Roboto Sou…" at bounding box center [116, 76] width 49 height 13
click at [111, 79] on select "Custom Default Lato Lora Montserrat Open Sans Oswald PT Sans Raleway Roboto Sou…" at bounding box center [116, 76] width 49 height 13
click at [92, 70] on select "Custom Default Lato Lora Montserrat Open Sans Oswald PT Sans Raleway Roboto Sou…" at bounding box center [116, 76] width 49 height 13
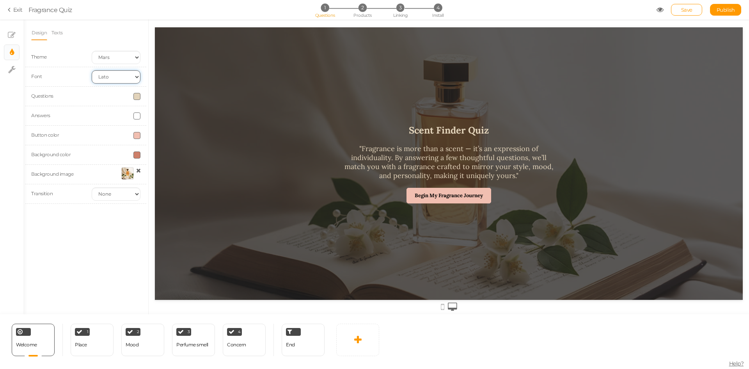
click at [116, 79] on select "Custom Default Lato Lora Montserrat Open Sans Oswald PT Sans Raleway Roboto Sou…" at bounding box center [116, 76] width 49 height 13
click at [92, 70] on select "Custom Default Lato Lora Montserrat Open Sans Oswald PT Sans Raleway Roboto Sou…" at bounding box center [116, 76] width 49 height 13
click at [119, 80] on select "Custom Default Lato Lora Montserrat Open Sans Oswald PT Sans Raleway Roboto Sou…" at bounding box center [116, 76] width 49 height 13
click at [92, 70] on select "Custom Default Lato Lora Montserrat Open Sans Oswald PT Sans Raleway Roboto Sou…" at bounding box center [116, 76] width 49 height 13
click at [117, 76] on select "Custom Default Lato Lora Montserrat Open Sans Oswald PT Sans Raleway Roboto Sou…" at bounding box center [116, 76] width 49 height 13
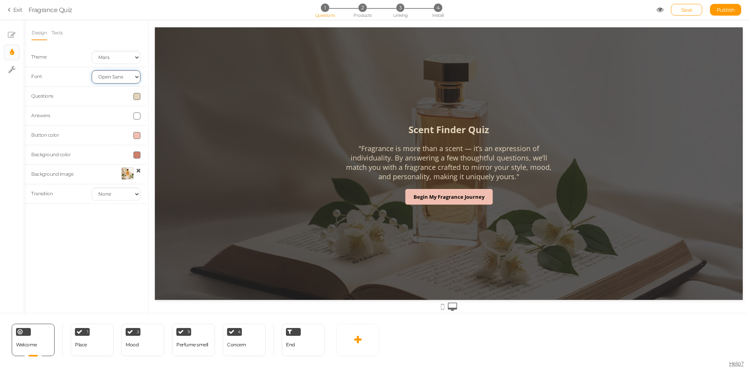
click at [92, 70] on select "Custom Default Lato Lora Montserrat Open Sans Oswald PT Sans Raleway Roboto Sou…" at bounding box center [116, 76] width 49 height 13
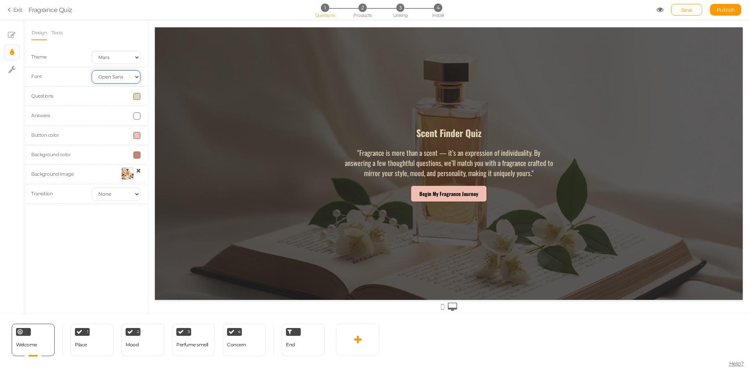
click at [113, 77] on select "Custom Default Lato Lora Montserrat Open Sans Oswald PT Sans Raleway Roboto Sou…" at bounding box center [116, 76] width 49 height 13
click at [92, 70] on select "Custom Default Lato Lora Montserrat Open Sans Oswald PT Sans Raleway Roboto Sou…" at bounding box center [116, 76] width 49 height 13
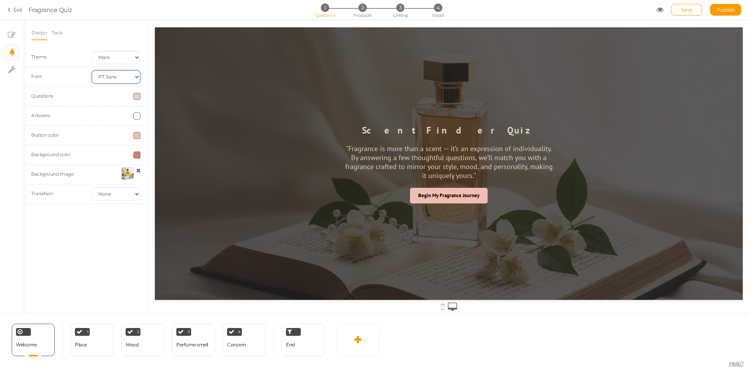
click at [127, 76] on select "Custom Default Lato Lora Montserrat Open Sans Oswald PT Sans Raleway Roboto Sou…" at bounding box center [116, 76] width 49 height 13
click at [92, 70] on select "Custom Default Lato Lora Montserrat Open Sans Oswald PT Sans Raleway Roboto Sou…" at bounding box center [116, 76] width 49 height 13
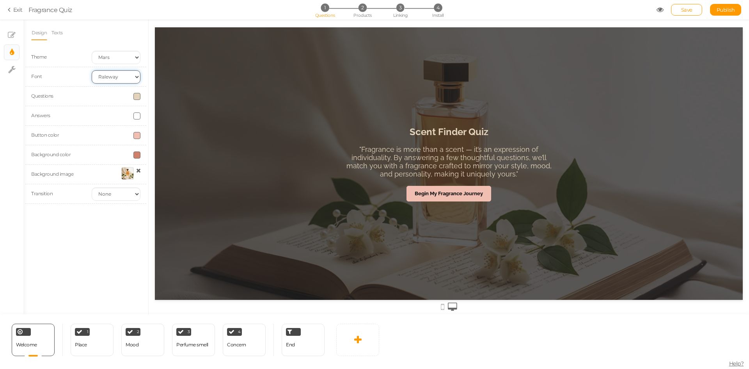
drag, startPoint x: 116, startPoint y: 71, endPoint x: 119, endPoint y: 78, distance: 7.0
click at [116, 71] on select "Custom Default Lato Lora Montserrat Open Sans Oswald PT Sans Raleway Roboto Sou…" at bounding box center [116, 76] width 49 height 13
click at [92, 70] on select "Custom Default Lato Lora Montserrat Open Sans Oswald PT Sans Raleway Roboto Sou…" at bounding box center [116, 76] width 49 height 13
click at [119, 76] on select "Custom Default Lato Lora Montserrat Open Sans Oswald PT Sans Raleway Roboto Sou…" at bounding box center [116, 76] width 49 height 13
click at [92, 70] on select "Custom Default Lato Lora Montserrat Open Sans Oswald PT Sans Raleway Roboto Sou…" at bounding box center [116, 76] width 49 height 13
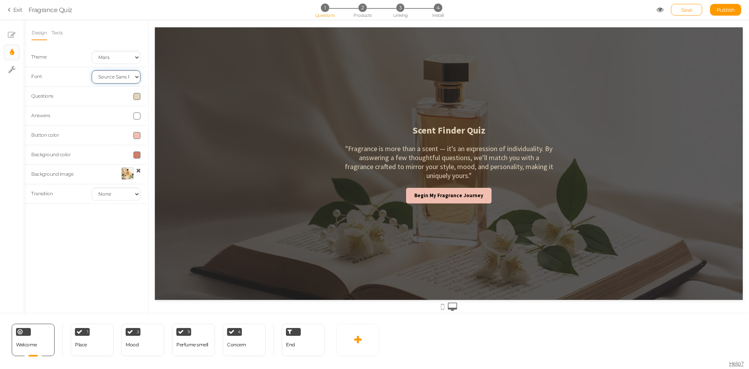
click at [116, 76] on select "Custom Default Lato Lora Montserrat Open Sans Oswald PT Sans Raleway Roboto Sou…" at bounding box center [116, 76] width 49 height 13
click at [92, 70] on select "Custom Default Lato Lora Montserrat Open Sans Oswald PT Sans Raleway Roboto Sou…" at bounding box center [116, 76] width 49 height 13
click at [119, 78] on select "Custom Default Lato Lora Montserrat Open Sans Oswald PT Sans Raleway Roboto Sou…" at bounding box center [116, 76] width 49 height 13
click at [92, 70] on select "Custom Default Lato Lora Montserrat Open Sans Oswald PT Sans Raleway Roboto Sou…" at bounding box center [116, 76] width 49 height 13
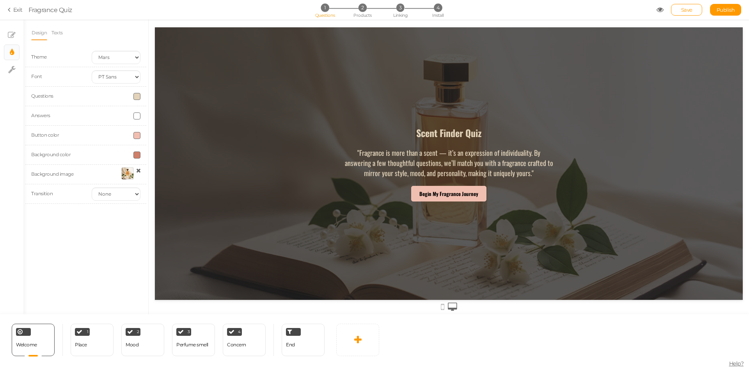
click at [108, 69] on div "Font Custom Default Lato Lora Montserrat Open Sans Oswald PT Sans Raleway Robot…" at bounding box center [85, 77] width 121 height 20
click at [109, 75] on select "Custom Default Lato Lora Montserrat Open Sans Oswald PT Sans Raleway Roboto Sou…" at bounding box center [116, 76] width 49 height 13
click at [92, 70] on select "Custom Default Lato Lora Montserrat Open Sans Oswald PT Sans Raleway Roboto Sou…" at bounding box center [116, 76] width 49 height 13
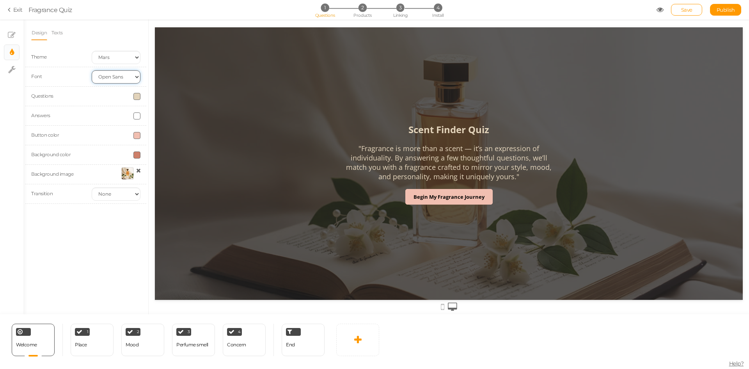
click at [134, 74] on select "Custom Default Lato Lora Montserrat Open Sans Oswald PT Sans Raleway Roboto Sou…" at bounding box center [116, 76] width 49 height 13
click at [92, 70] on select "Custom Default Lato Lora Montserrat Open Sans Oswald PT Sans Raleway Roboto Sou…" at bounding box center [116, 76] width 49 height 13
click at [116, 74] on select "Custom Default Lato Lora Montserrat Open Sans Oswald PT Sans Raleway Roboto Sou…" at bounding box center [116, 76] width 49 height 13
select select "opensans"
click at [92, 70] on select "Custom Default Lato Lora Montserrat Open Sans Oswald PT Sans Raleway Roboto Sou…" at bounding box center [116, 76] width 49 height 13
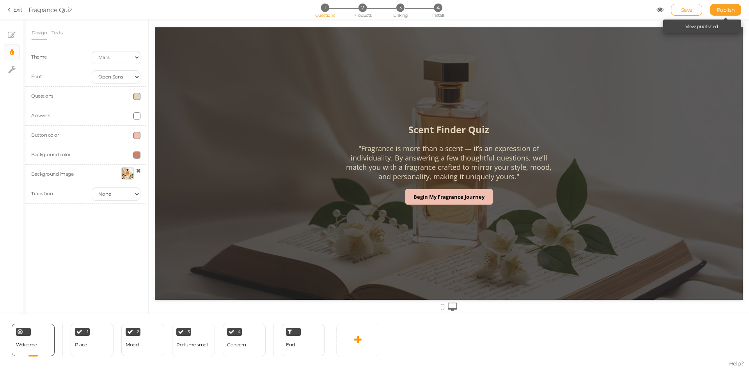
click at [720, 10] on span "Publish" at bounding box center [726, 10] width 18 height 6
click at [133, 60] on select "Earth Mars" at bounding box center [116, 57] width 49 height 13
select select "1"
click at [92, 51] on select "Earth Mars" at bounding box center [116, 57] width 49 height 13
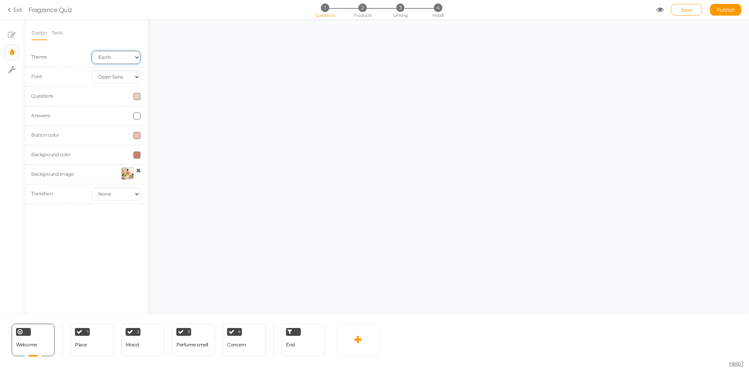
select select "fade"
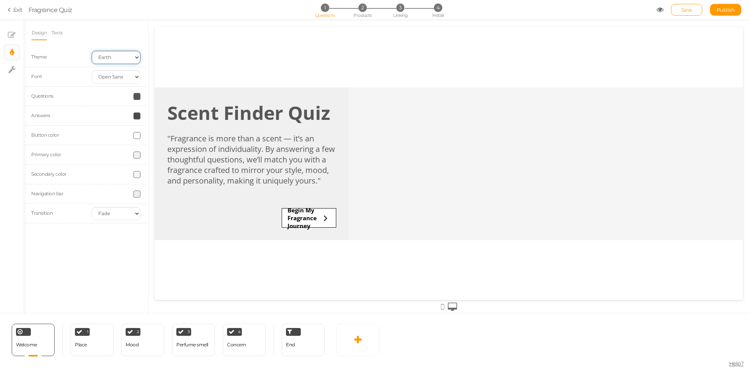
click at [125, 62] on select "Earth Mars" at bounding box center [116, 57] width 49 height 13
select select "2"
click at [92, 51] on select "Earth Mars" at bounding box center [116, 57] width 49 height 13
